Goal: Information Seeking & Learning: Learn about a topic

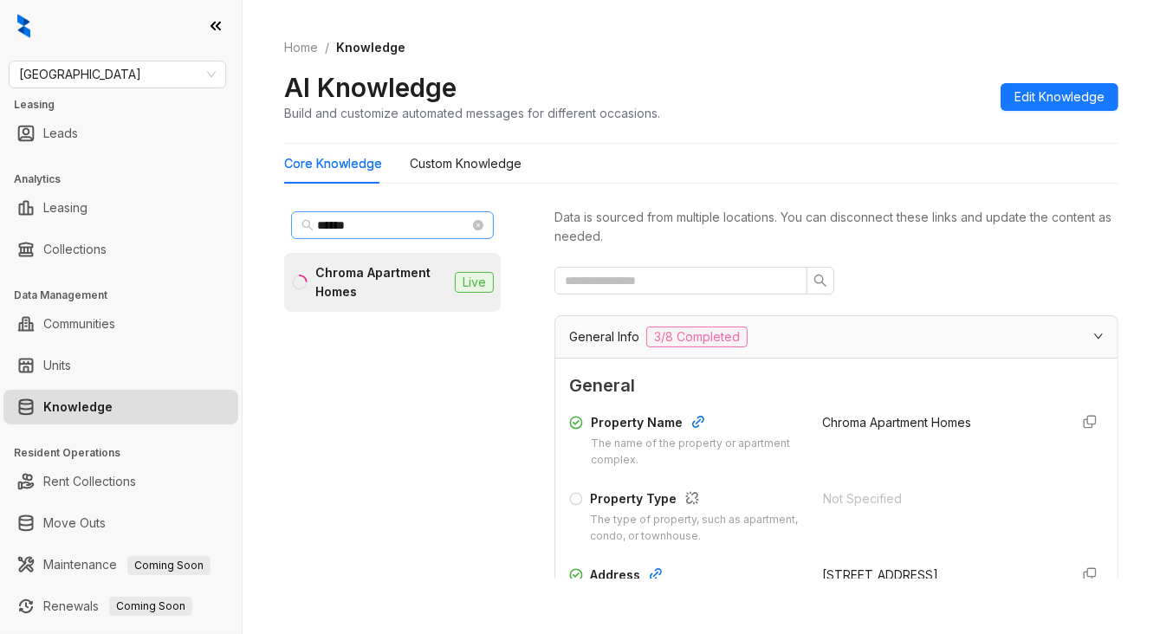
scroll to position [433, 0]
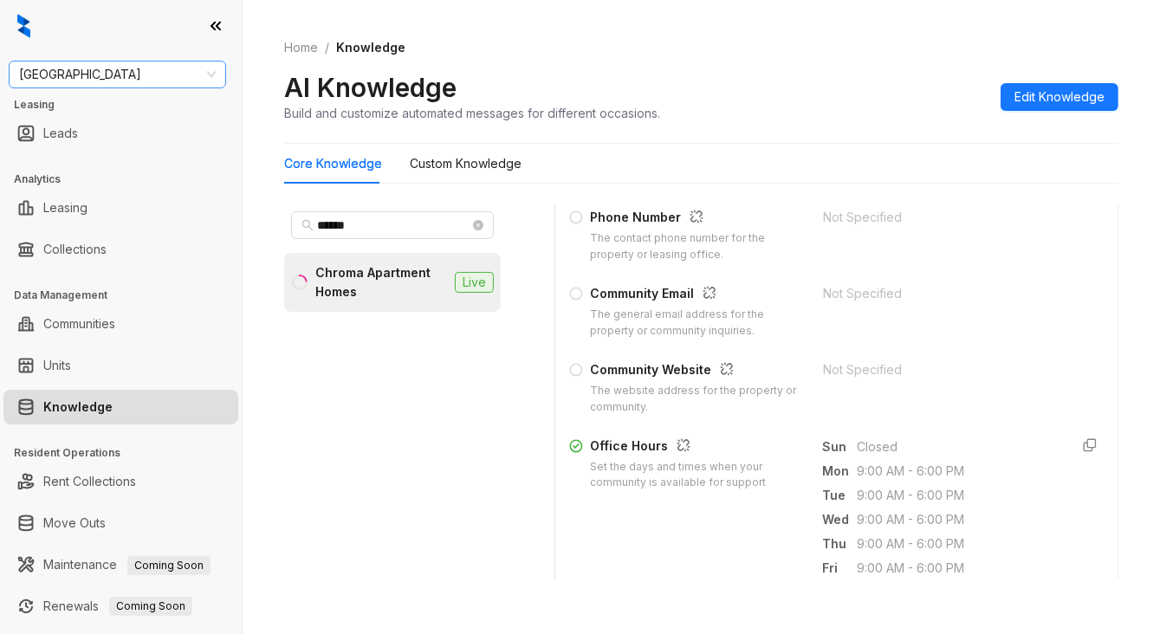
click at [129, 79] on span "Fairfield" at bounding box center [117, 74] width 197 height 26
type input "***"
click at [113, 115] on div "Magnolia Capital" at bounding box center [118, 109] width 190 height 19
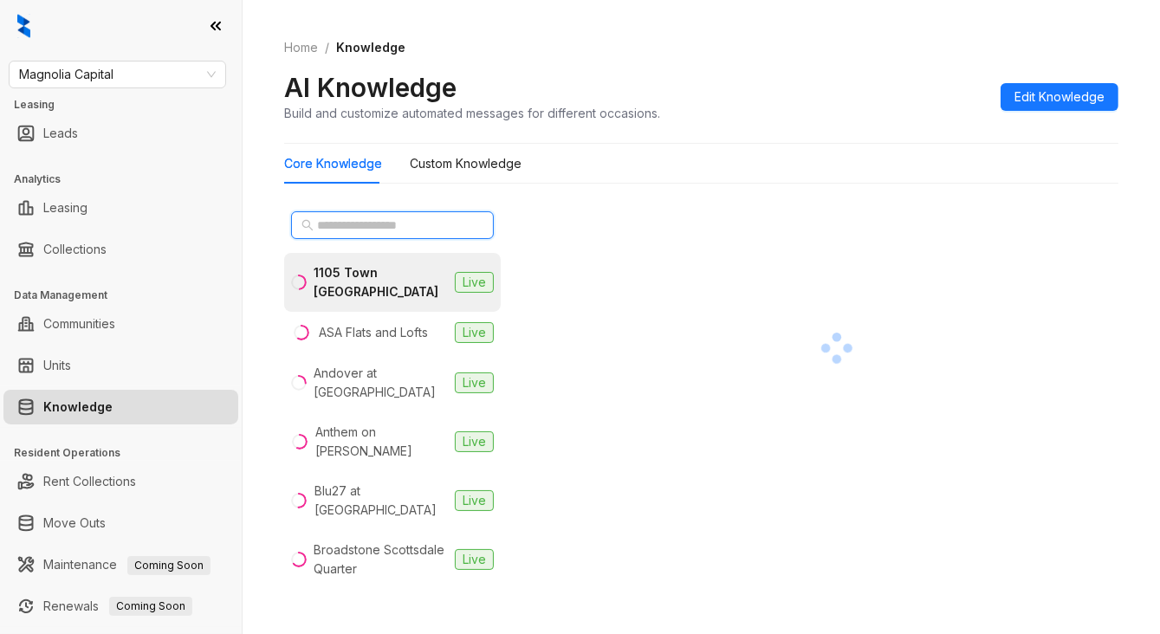
click at [358, 220] on input "text" at bounding box center [393, 225] width 152 height 19
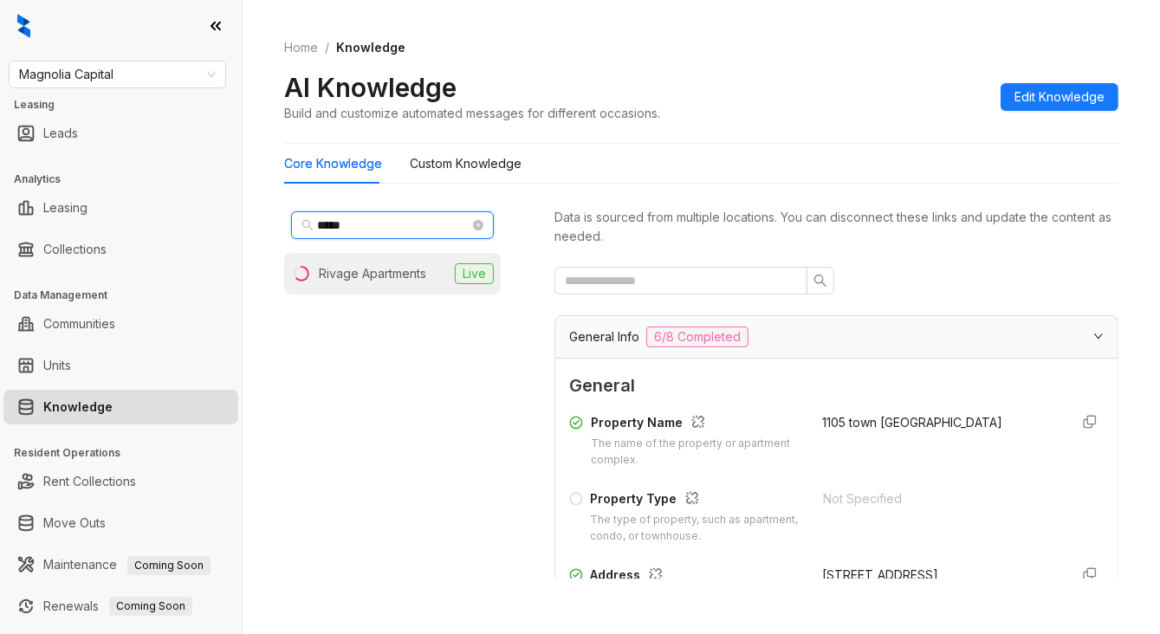
type input "*****"
click at [385, 277] on div "Rivage Apartments" at bounding box center [372, 273] width 107 height 19
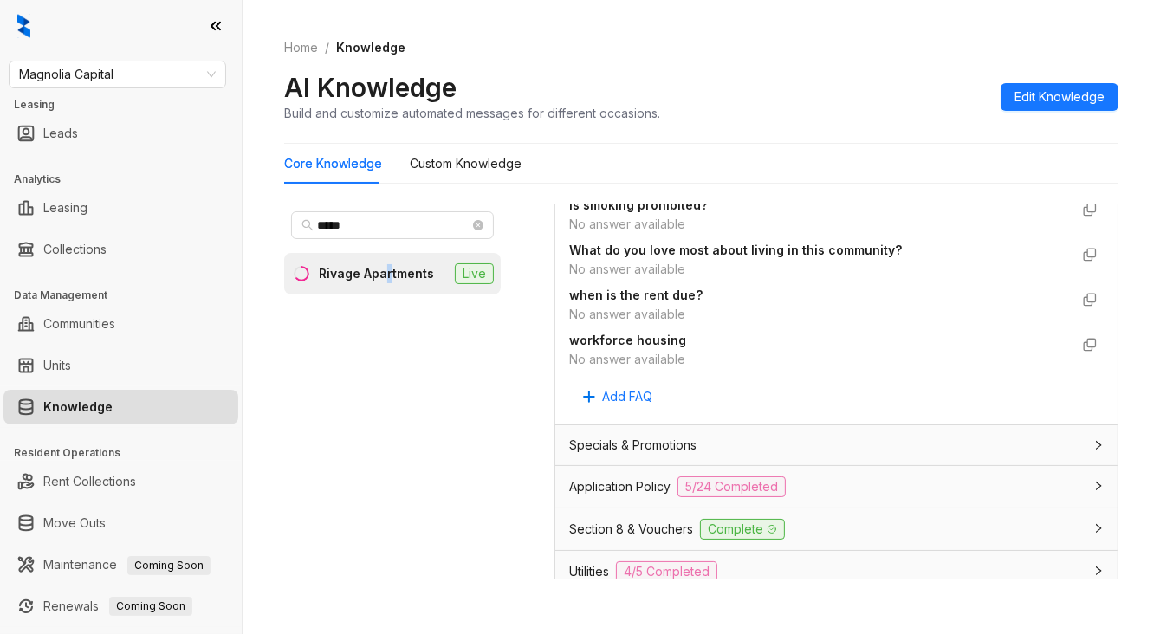
scroll to position [1573, 0]
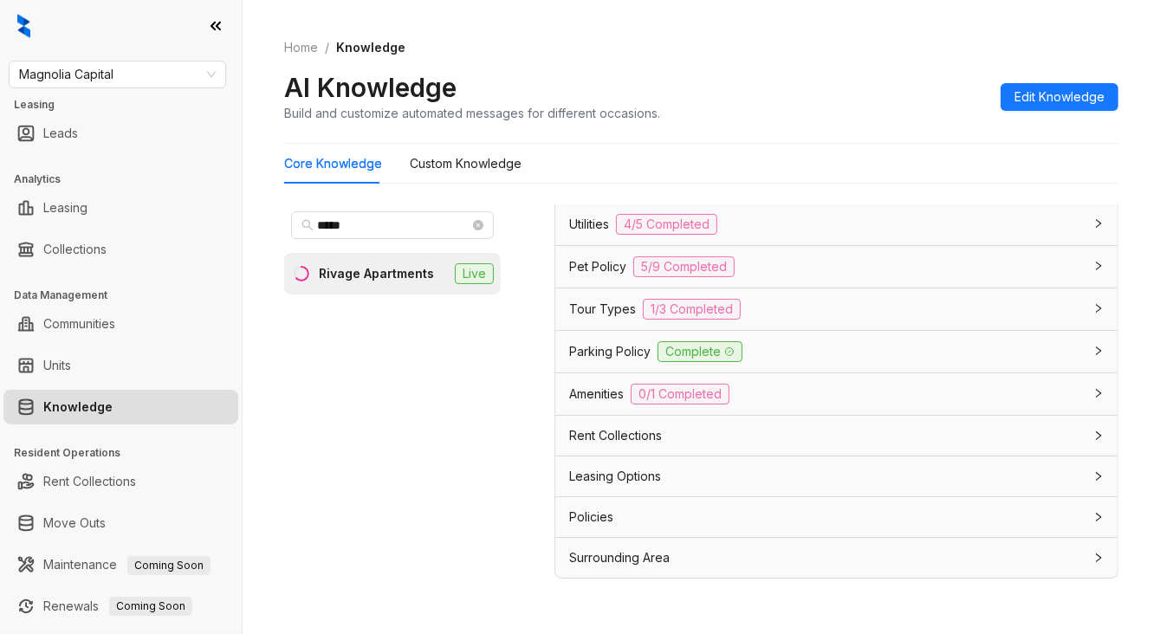
click at [592, 262] on span "Pet Policy" at bounding box center [597, 266] width 57 height 19
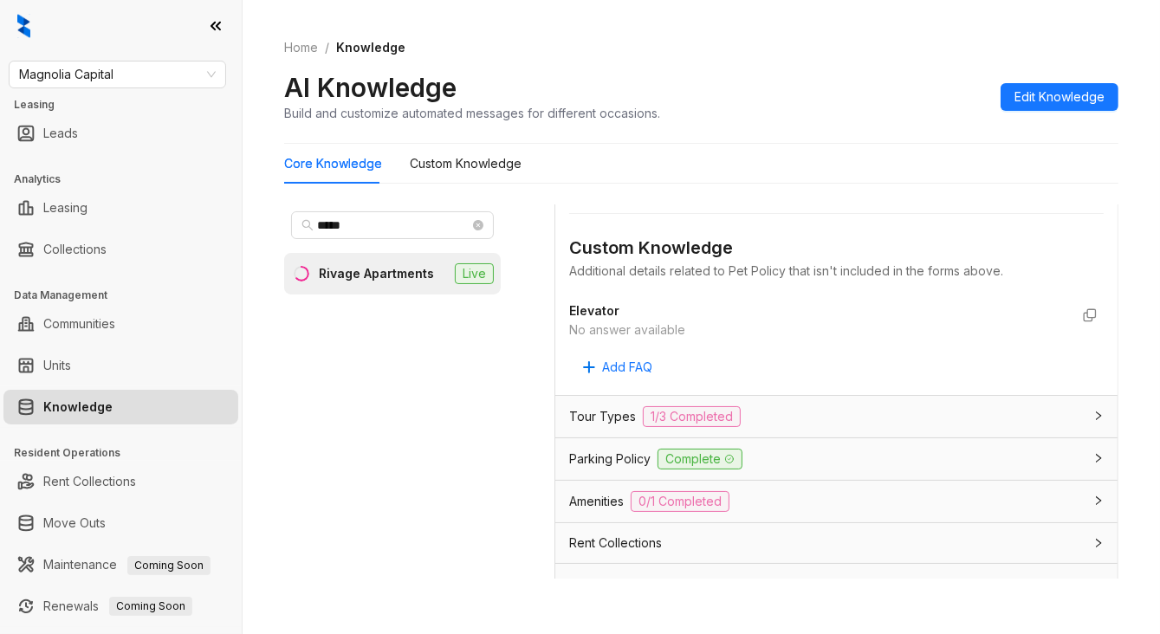
scroll to position [2591, 0]
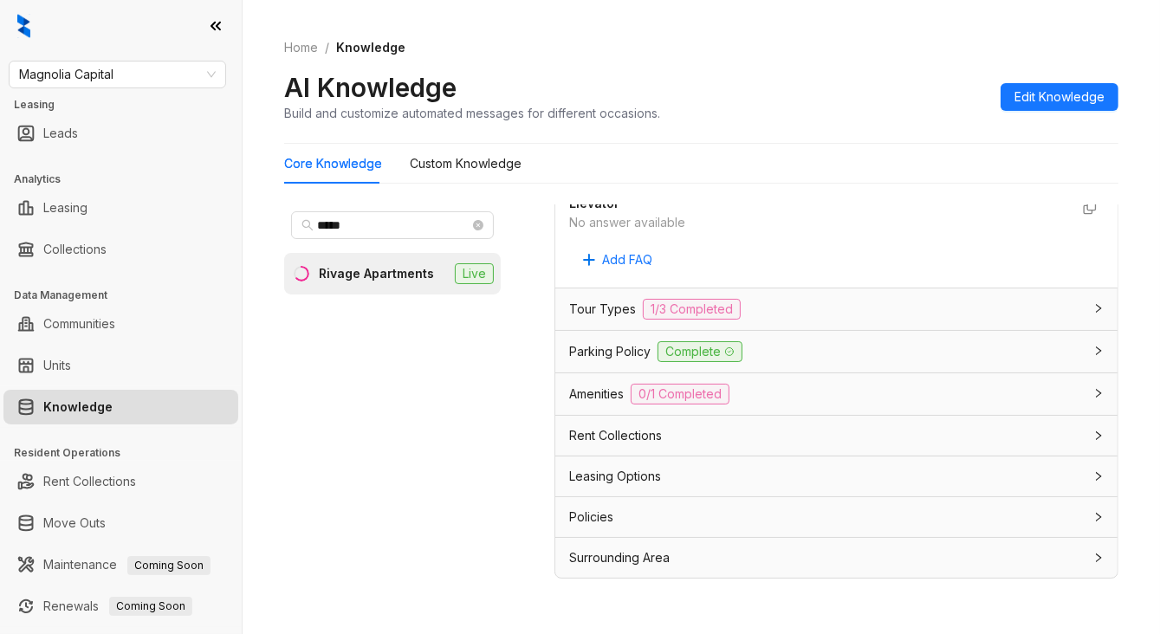
click at [668, 475] on div "Leasing Options" at bounding box center [826, 476] width 514 height 19
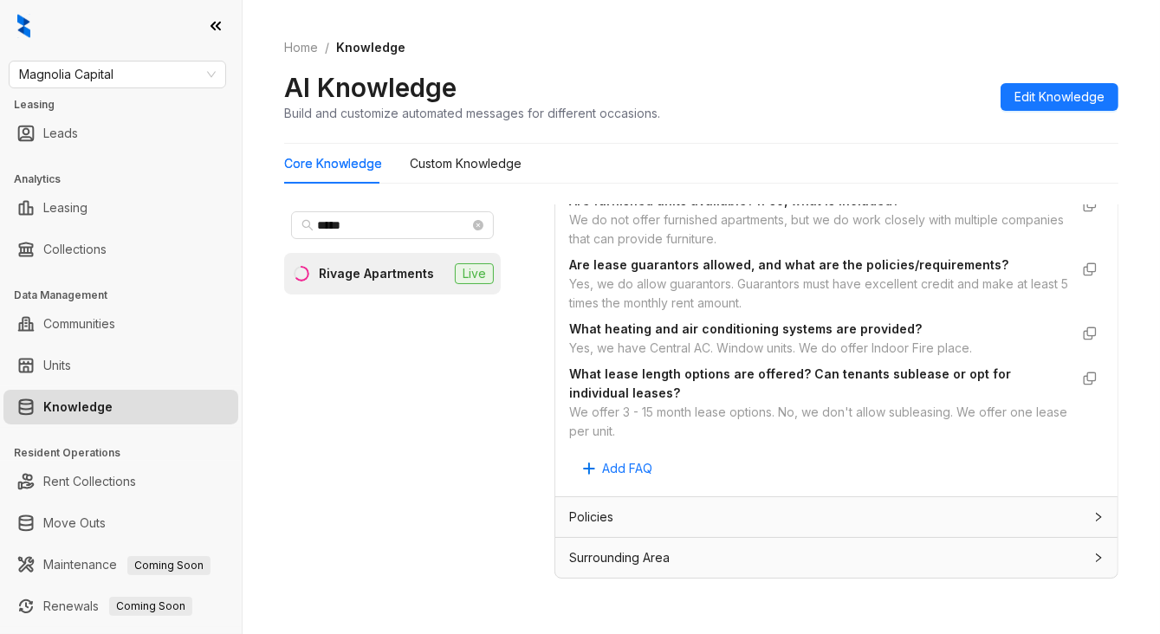
scroll to position [2978, 0]
click at [656, 517] on div "Policies" at bounding box center [826, 517] width 514 height 19
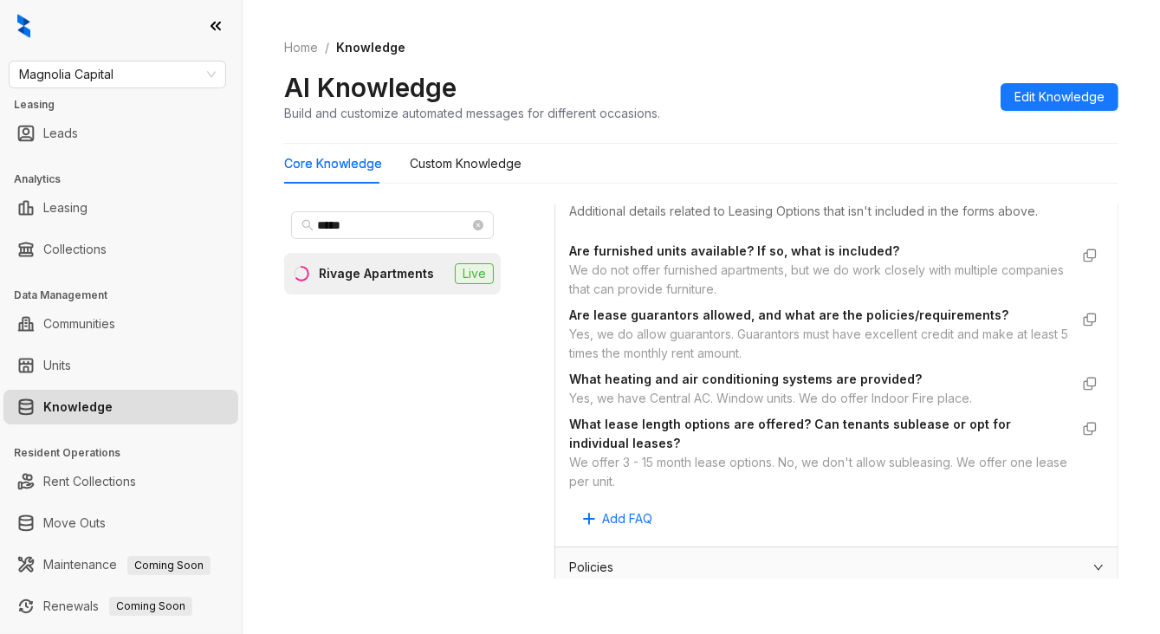
scroll to position [2622, 0]
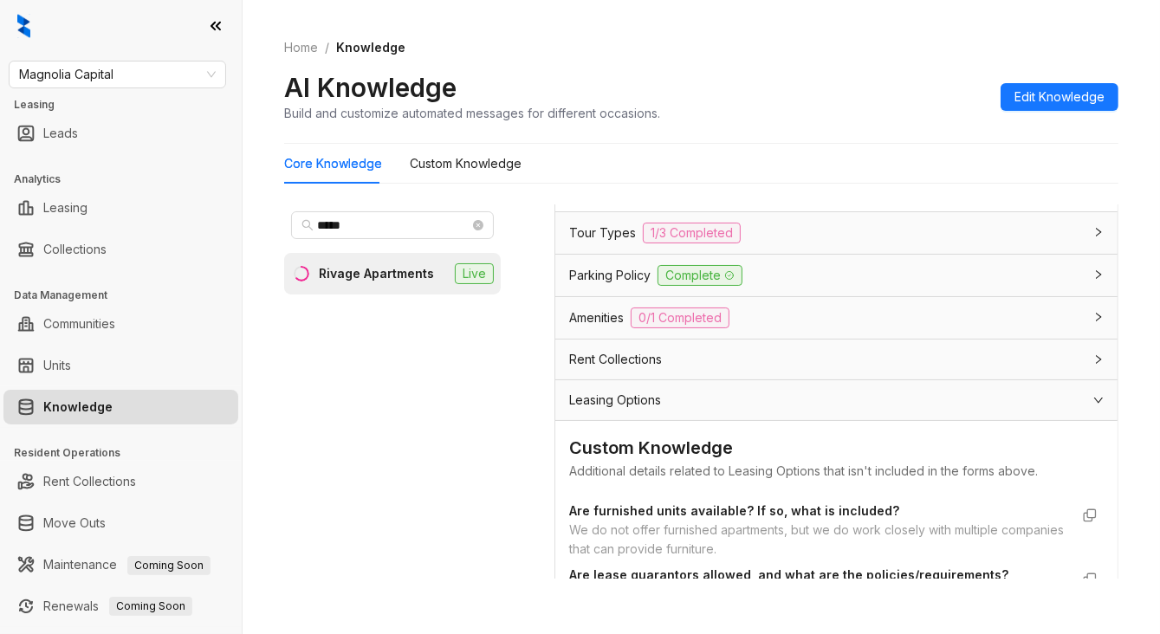
click at [678, 410] on div "Leasing Options" at bounding box center [826, 400] width 514 height 19
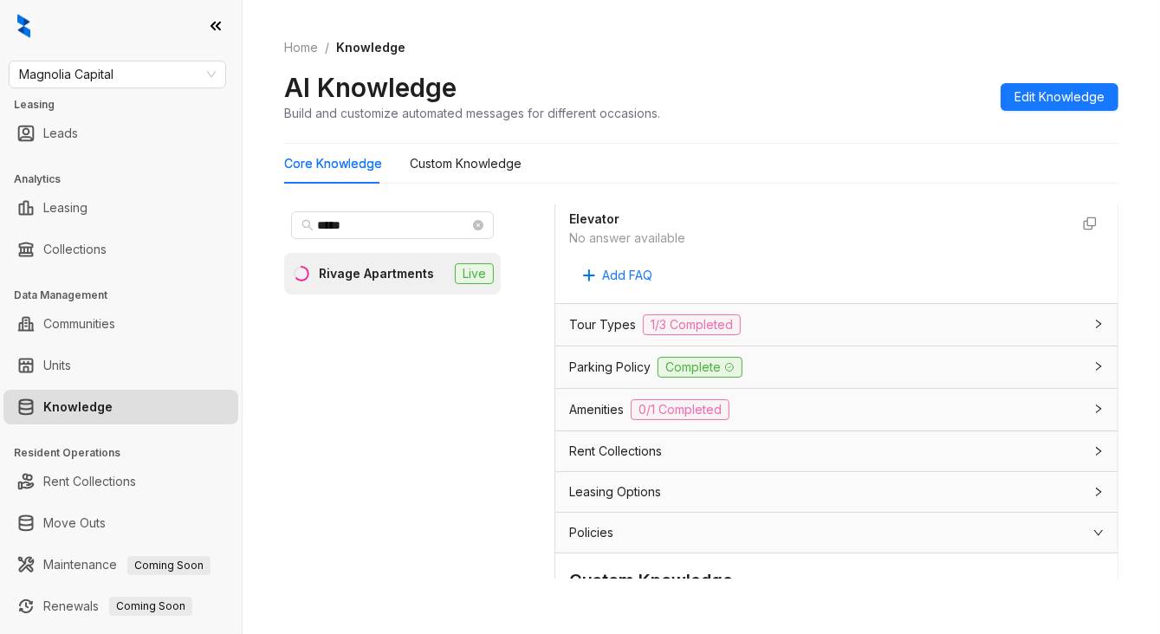
scroll to position [2449, 0]
